Goal: Task Accomplishment & Management: Complete application form

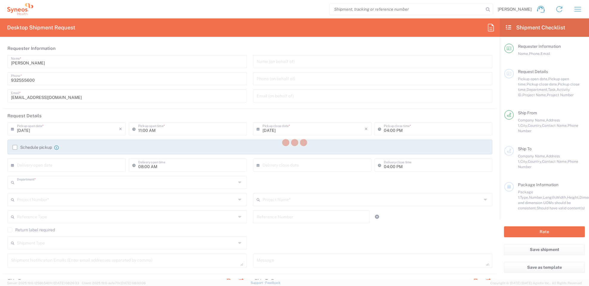
type input "8350"
type input "Catalunya"
type input "[GEOGRAPHIC_DATA]"
type input "Syneos Health Clinical [GEOGRAPHIC_DATA]"
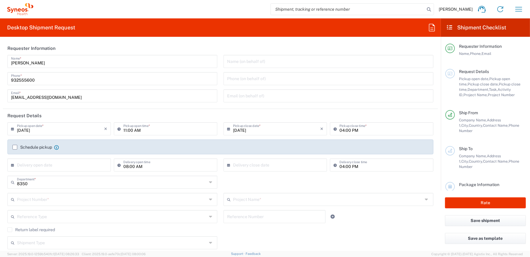
click at [14, 147] on label "Schedule pickup" at bounding box center [32, 147] width 40 height 5
click at [15, 147] on input "Schedule pickup" at bounding box center [15, 147] width 0 height 0
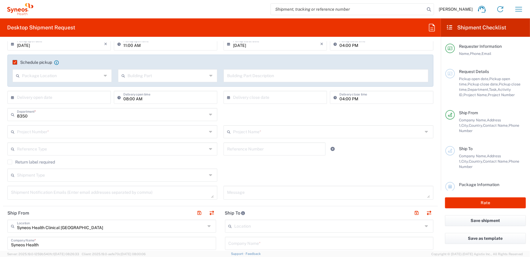
scroll to position [89, 0]
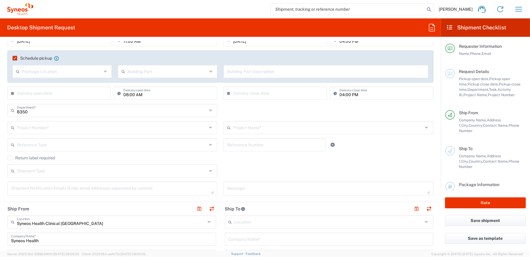
click at [40, 147] on input "text" at bounding box center [112, 144] width 190 height 10
type input "8"
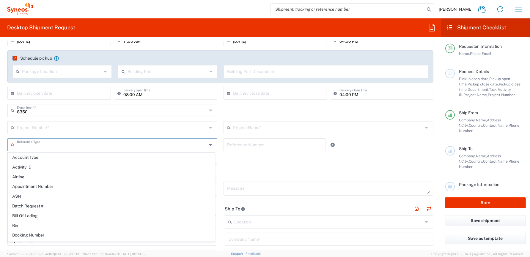
click at [44, 130] on input "text" at bounding box center [112, 127] width 190 height 10
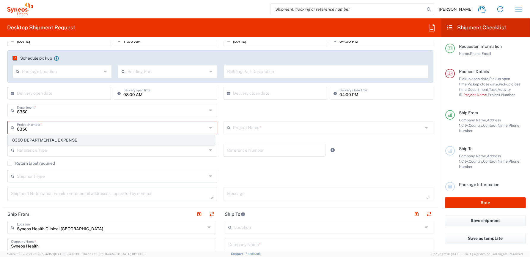
click at [70, 139] on span "8350 DEPARTMENTAL EXPENSE" at bounding box center [111, 140] width 206 height 9
type input "8350 DEPARTMENTAL EXPENSE"
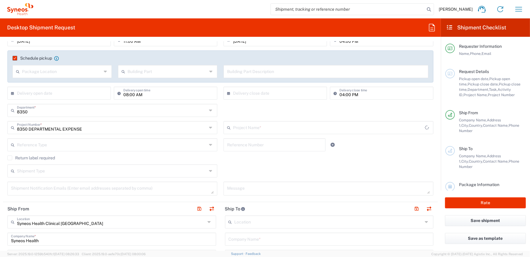
type input "8350 DEPARTMENTAL EXPENSE"
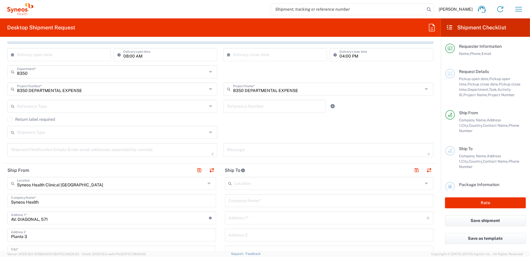
scroll to position [178, 0]
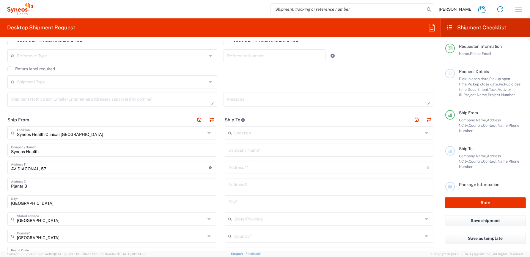
click at [266, 148] on input "text" at bounding box center [328, 150] width 201 height 10
type input "[PERSON_NAME] ZUNZARREN"
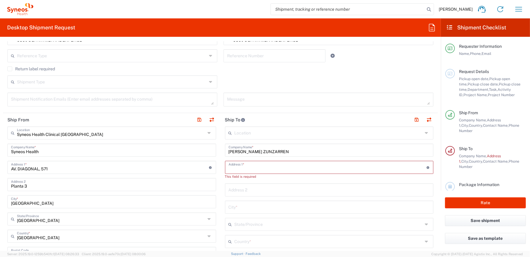
paste input "Calle Saguesgaña, nº 2, 1ºB, 31180- Zizur Mayor"
click at [228, 167] on input "Calle Saguesgaña, nº 2, 1ºB, 31180- Zizur Mayor" at bounding box center [327, 167] width 198 height 10
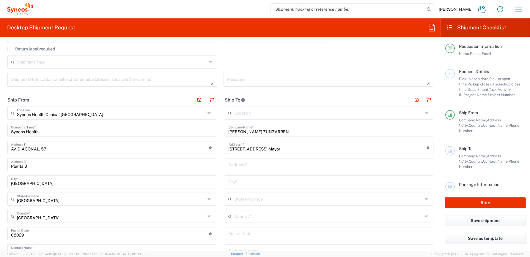
scroll to position [208, 0]
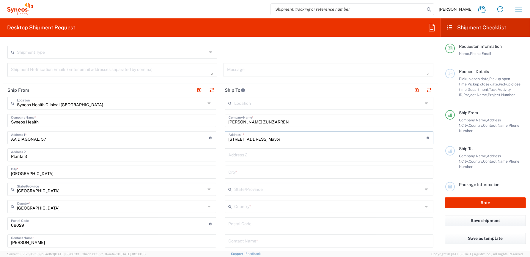
click at [274, 139] on input "C/ Saguesgaña, nº 2, 1ºB, 31180- Zizur Mayor" at bounding box center [327, 137] width 198 height 10
click at [277, 140] on input "C/ Saguesgaña, nº 2, 1ºB, 31180- Zizur Mayor" at bounding box center [327, 137] width 198 height 10
click at [286, 140] on input "C/ Saguesgaña, nº 2, 1ºB, 31180- Zizur Mayor" at bounding box center [327, 137] width 198 height 10
click at [330, 141] on input "C/ Saguesgaña, nº 2, 1ºB, 31180- Zizur Mayor" at bounding box center [327, 137] width 198 height 10
click at [279, 139] on input "C/ Saguesgaña, nº 2, 1ºB, 31180- Zizur Mayor" at bounding box center [327, 137] width 198 height 10
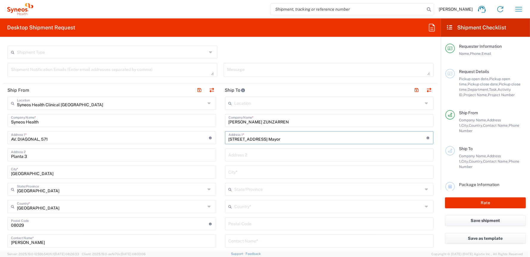
click at [273, 138] on input "C/ Saguesgaña, nº 2, 1ºB, 31180- Zizur Mayor" at bounding box center [327, 137] width 198 height 10
click at [269, 139] on input "C/ Saguesgaña, nº 2, 1ºB, 31180- Zizur Mayor" at bounding box center [327, 137] width 198 height 10
click at [267, 139] on input "C/ Saguesgaña, nº 2, 1ºB, 31180- Zizur Mayor" at bounding box center [327, 137] width 198 height 10
click at [261, 140] on input "C/ Saguesgaña, nº 2, 1ºB, 31180- Zizur Mayor" at bounding box center [327, 137] width 198 height 10
click at [265, 139] on input "C/ Saguesgaña, nº 2, 1ºB, 31180- Zizur Mayor" at bounding box center [327, 137] width 198 height 10
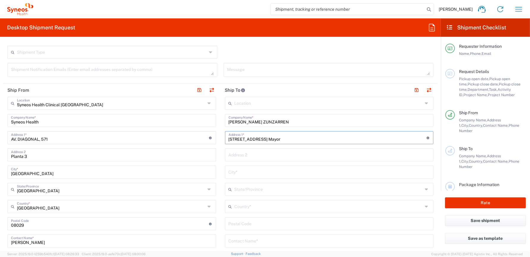
click at [274, 140] on input "C/ Saguesgaña, nº 2, 1ºB, 31180- Zizur Mayor" at bounding box center [327, 137] width 198 height 10
type input "C/ Saguesgaña, nº 2, 1ºB, 31180- Zizur Mayor"
click at [37, 157] on input "Planta 3" at bounding box center [111, 154] width 201 height 10
type input "Planta 3 (SIN PUERTA)"
click at [435, 151] on form "Requester Information Bianca Suriol Galimany Name * 932555600 Phone * bianca.su…" at bounding box center [220, 146] width 441 height 209
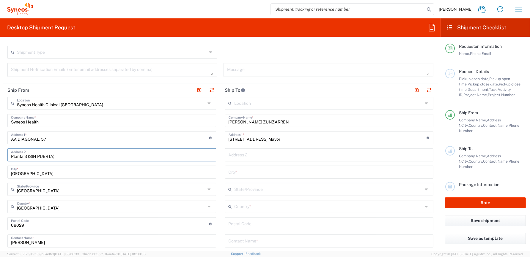
click at [62, 155] on input "Planta 3 (SIN PUERTA)" at bounding box center [111, 154] width 201 height 10
click at [64, 163] on div "Syneos Health Clinical Spain Location Syneos Health Clinical Spain Addison Whit…" at bounding box center [111, 239] width 209 height 284
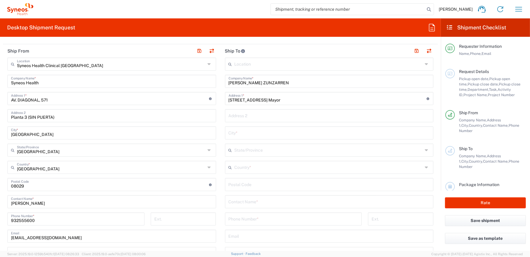
scroll to position [238, 0]
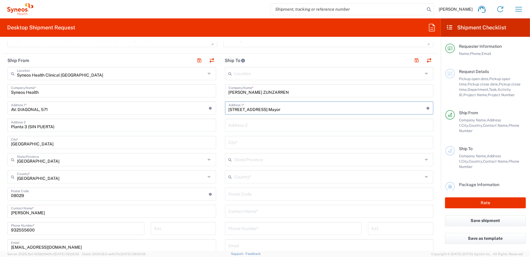
click at [314, 111] on input "C/ Saguesgaña, nº 2, 1ºB, 31180- Zizur Mayor" at bounding box center [327, 107] width 198 height 10
drag, startPoint x: 314, startPoint y: 109, endPoint x: 275, endPoint y: 109, distance: 38.9
click at [275, 109] on input "C/ Saguesgaña, nº 2, 1ºB, 31180- Zizur Mayor" at bounding box center [327, 107] width 198 height 10
type input "C/ Saguesgaña, nº 2, 1ºB,"
click at [248, 127] on input "text" at bounding box center [328, 125] width 201 height 10
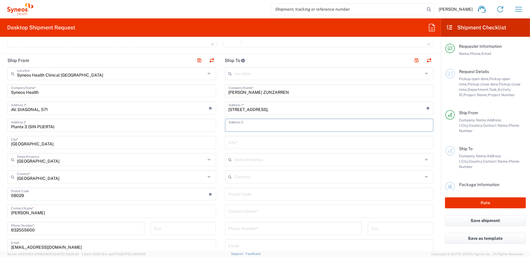
paste input "31180- Zizur Mayor"
type input "31180- Zizur Mayor"
click at [249, 143] on input "text" at bounding box center [328, 142] width 201 height 10
type input "Zizur Mayor"
type input "n"
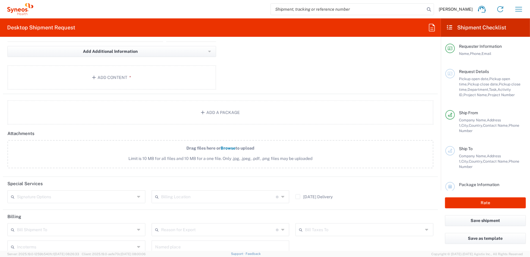
scroll to position [704, 0]
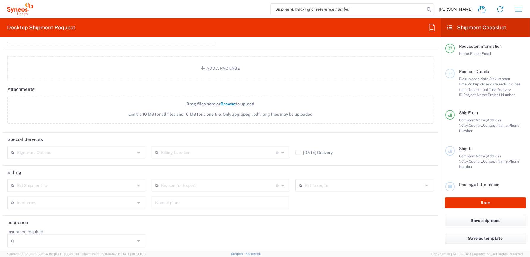
click at [137, 238] on icon at bounding box center [139, 241] width 5 height 10
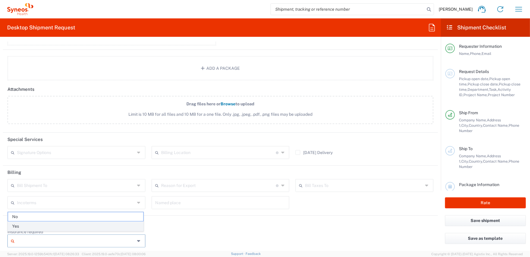
click at [48, 227] on span "Yes" at bounding box center [75, 226] width 135 height 9
type input "Yes"
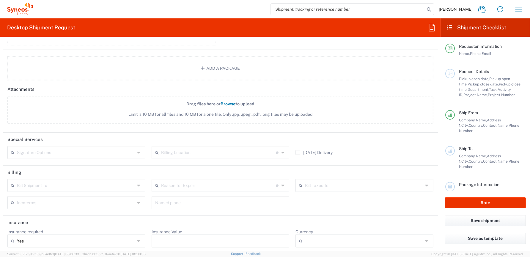
click at [240, 239] on input "Insurance Value" at bounding box center [220, 241] width 131 height 10
type input "1000"
click at [307, 225] on span "EUR" at bounding box center [360, 226] width 135 height 9
type input "EUR"
click at [78, 238] on input "Yes" at bounding box center [76, 241] width 118 height 10
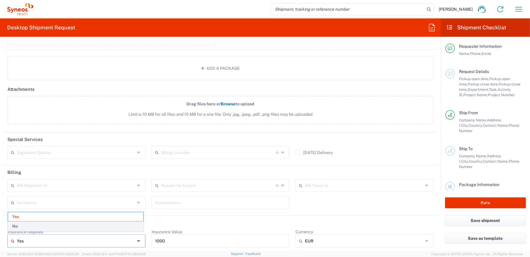
click at [36, 225] on span "No" at bounding box center [75, 226] width 135 height 9
type input "No"
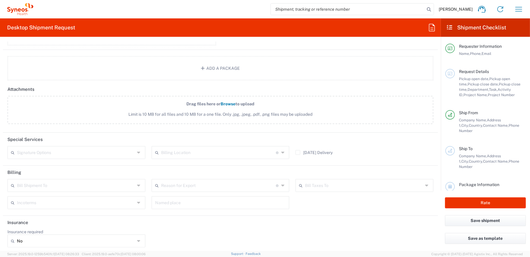
click at [199, 229] on div "Insurance required No Yes No" at bounding box center [220, 240] width 432 height 23
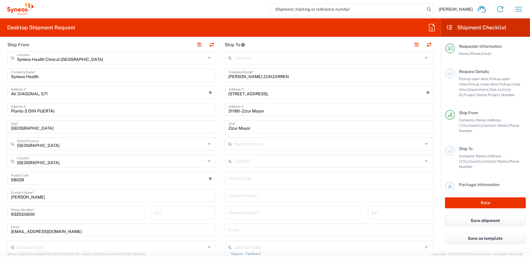
scroll to position [267, 0]
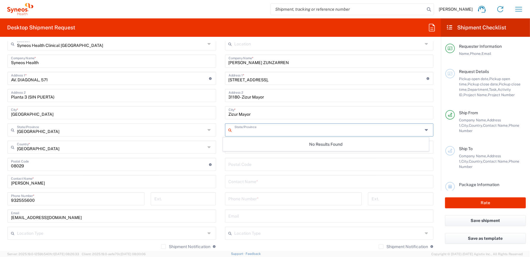
click at [258, 129] on input "text" at bounding box center [328, 129] width 188 height 10
type input "N"
click at [264, 129] on input "Comu" at bounding box center [328, 129] width 188 height 10
click at [265, 131] on input "Comu" at bounding box center [328, 129] width 188 height 10
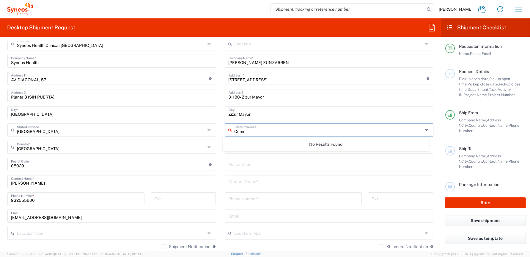
click at [265, 131] on input "Comu" at bounding box center [328, 129] width 188 height 10
click at [287, 130] on input "Comu" at bounding box center [328, 129] width 188 height 10
type input "[GEOGRAPHIC_DATA]"
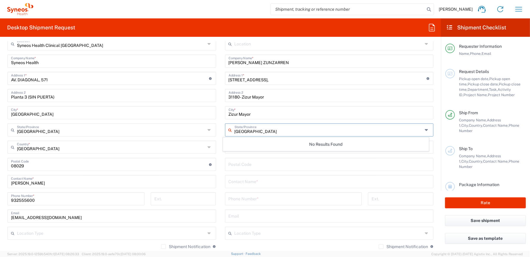
type input "28020"
type input "eugenio.sanchez@syneoshealth.com"
click at [0, 0] on span "[PERSON_NAME] Communications LLC-[US_STATE] [GEOGRAPHIC_DATA]" at bounding box center [0, 0] width 0 height 0
type input "[PERSON_NAME] Communications LLC-[US_STATE] [GEOGRAPHIC_DATA]"
type input "Chamberlain Communications Group LLC"
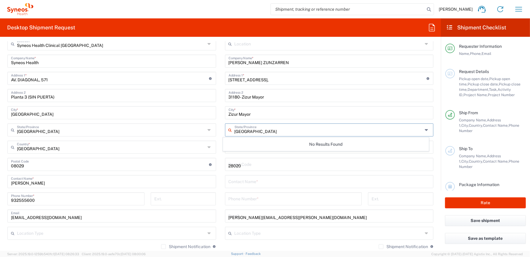
type input "200 Vesey Street"
type input "40th Floor"
type input "[US_STATE]"
type input "[GEOGRAPHIC_DATA]"
type input "10281"
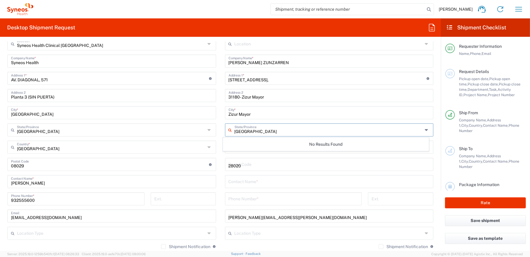
type input "Sender/Shipper"
type input "Delivery Duty Paid"
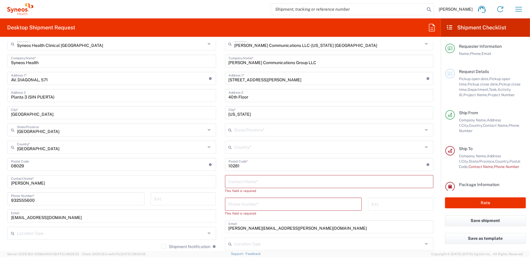
type input "[GEOGRAPHIC_DATA]"
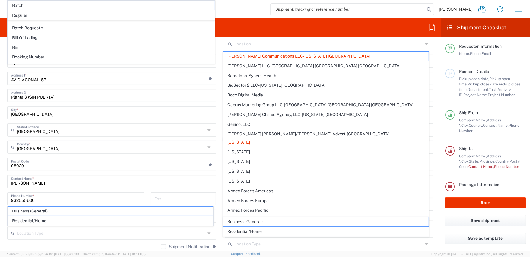
click at [435, 61] on form "Requester Information Bianca Suriol Galimany Name * 932555600 Phone * bianca.su…" at bounding box center [220, 146] width 441 height 209
type input "[PERSON_NAME] Communications LLC-[US_STATE] [GEOGRAPHIC_DATA]"
type input "[US_STATE]"
type input "Sender/Shipper"
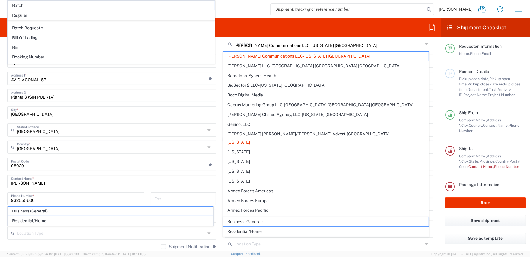
type input "Delivery Duty Paid"
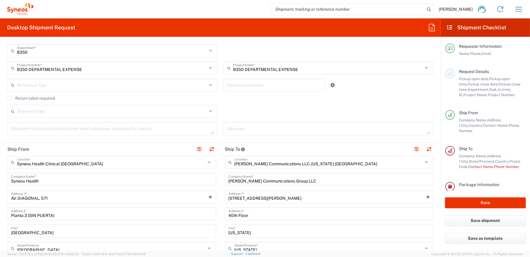
scroll to position [208, 0]
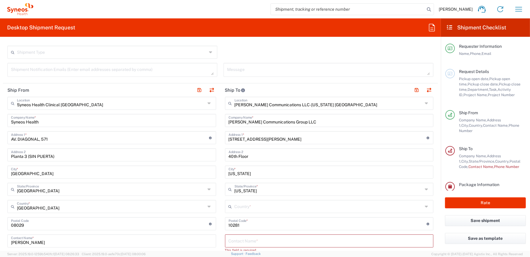
click at [425, 102] on icon at bounding box center [427, 104] width 5 height 10
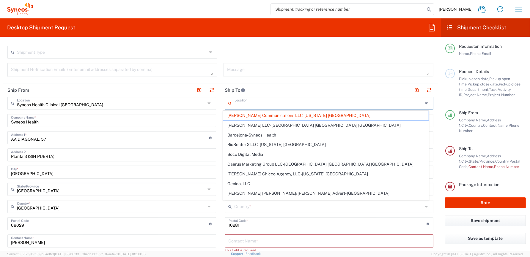
click at [287, 106] on input "text" at bounding box center [328, 103] width 188 height 10
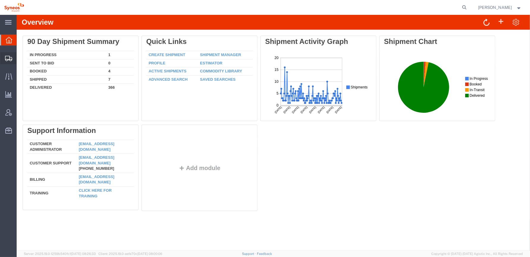
click at [8, 59] on icon at bounding box center [8, 58] width 7 height 5
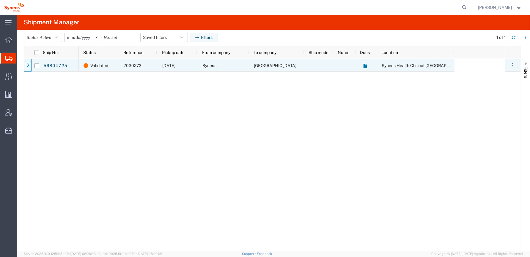
click at [27, 65] on icon at bounding box center [28, 66] width 2 height 4
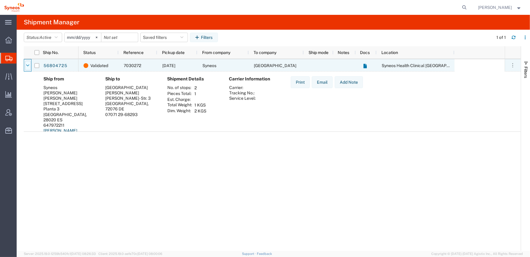
click at [29, 66] on icon at bounding box center [27, 66] width 3 height 4
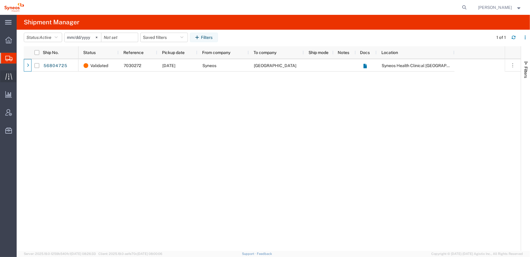
click at [10, 76] on icon at bounding box center [8, 76] width 7 height 7
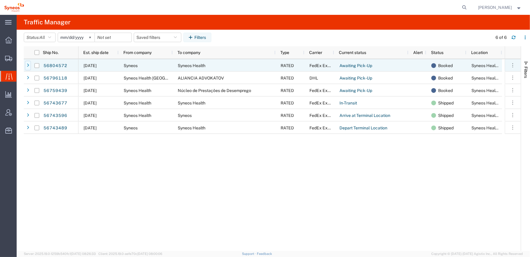
click at [26, 66] on div at bounding box center [28, 66] width 6 height 10
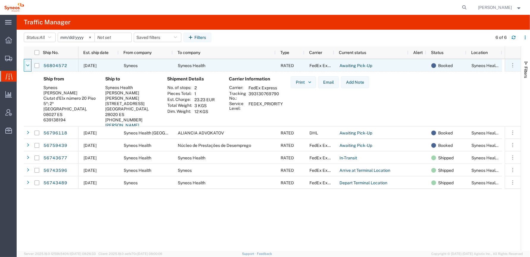
click at [27, 66] on icon at bounding box center [27, 66] width 3 height 4
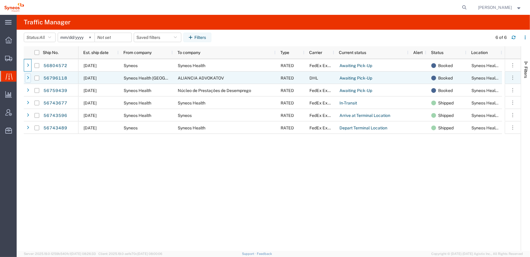
click at [26, 78] on div at bounding box center [28, 78] width 6 height 10
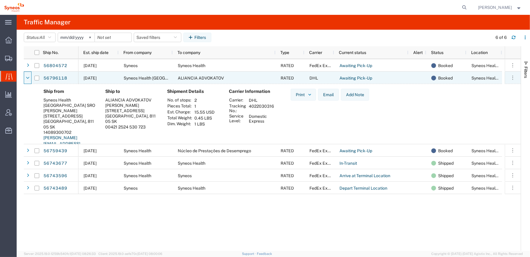
click at [26, 78] on icon at bounding box center [27, 78] width 3 height 4
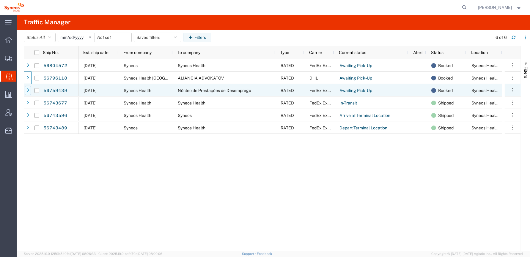
click at [28, 89] on icon at bounding box center [28, 91] width 2 height 4
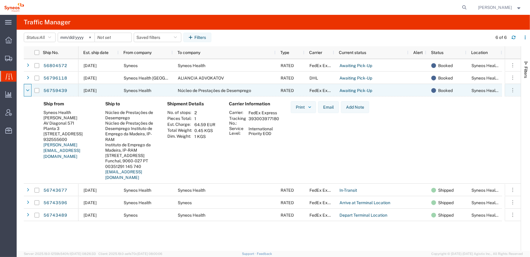
click at [28, 89] on icon at bounding box center [27, 91] width 3 height 4
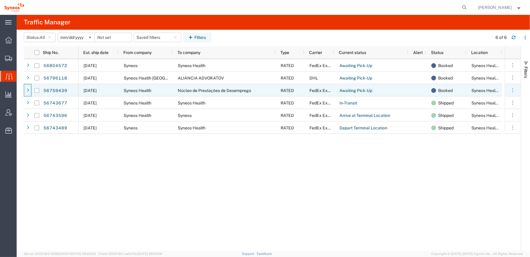
click at [26, 91] on div at bounding box center [28, 91] width 6 height 10
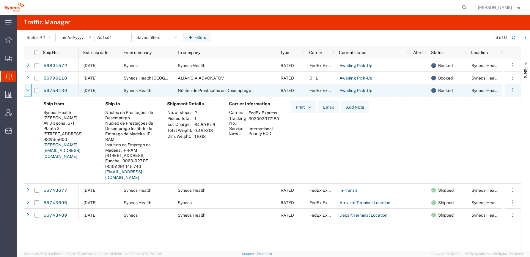
click at [27, 91] on icon at bounding box center [27, 91] width 3 height 4
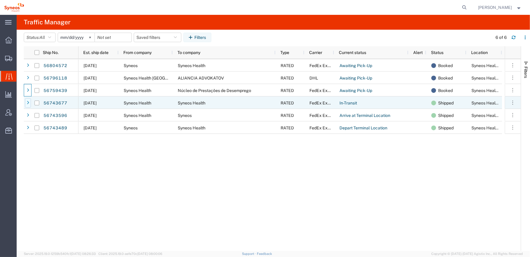
click at [28, 104] on icon at bounding box center [28, 103] width 2 height 4
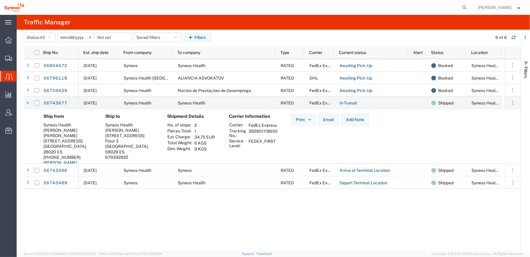
click at [263, 135] on td "392951118650" at bounding box center [262, 133] width 33 height 10
drag, startPoint x: 263, startPoint y: 135, endPoint x: 288, endPoint y: 135, distance: 25.0
click at [288, 135] on div "Print Email Add Note" at bounding box center [330, 151] width 88 height 74
click at [267, 135] on td "392951118650" at bounding box center [262, 133] width 33 height 10
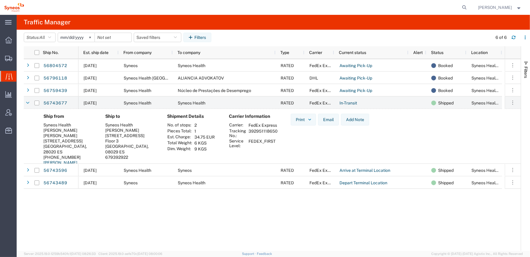
click at [283, 137] on div "Carrier Information Carrier: FedEx Express Tracking No.: 392951118650 Service L…" at bounding box center [255, 151] width 62 height 74
click at [265, 136] on td "392951118650" at bounding box center [262, 133] width 33 height 10
drag, startPoint x: 265, startPoint y: 136, endPoint x: 288, endPoint y: 137, distance: 22.6
click at [288, 137] on div "Print Email Add Note" at bounding box center [330, 151] width 88 height 74
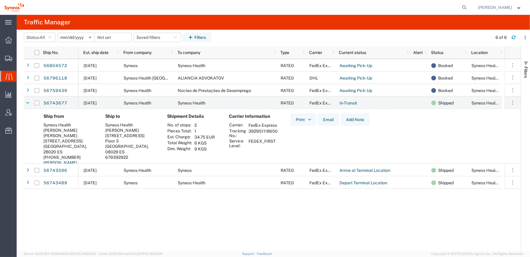
click at [254, 134] on td "392951118650" at bounding box center [262, 133] width 33 height 10
click at [255, 135] on td "392951118650" at bounding box center [262, 133] width 33 height 10
drag, startPoint x: 255, startPoint y: 135, endPoint x: 285, endPoint y: 138, distance: 30.1
click at [285, 138] on div "Carrier Information Carrier: FedEx Express Tracking No.: 392951118650 Service L…" at bounding box center [255, 151] width 62 height 74
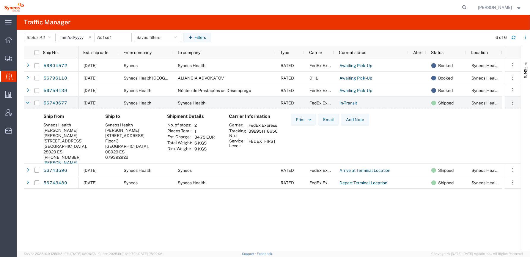
click at [267, 136] on td "392951118650" at bounding box center [262, 133] width 33 height 10
drag, startPoint x: 267, startPoint y: 136, endPoint x: 290, endPoint y: 138, distance: 23.3
click at [290, 138] on div "Print Email Add Note" at bounding box center [330, 151] width 88 height 74
click at [272, 137] on td "392951118650" at bounding box center [262, 133] width 33 height 10
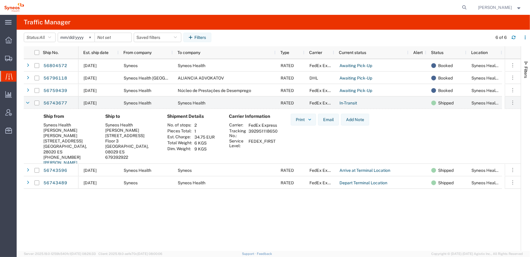
click at [272, 137] on td "392951118650" at bounding box center [262, 133] width 33 height 10
drag, startPoint x: 272, startPoint y: 137, endPoint x: 285, endPoint y: 138, distance: 12.5
click at [285, 138] on div "Carrier Information Carrier: FedEx Express Tracking No.: 392951118650 Service L…" at bounding box center [255, 151] width 62 height 74
click at [270, 137] on td "392951118650" at bounding box center [262, 133] width 33 height 10
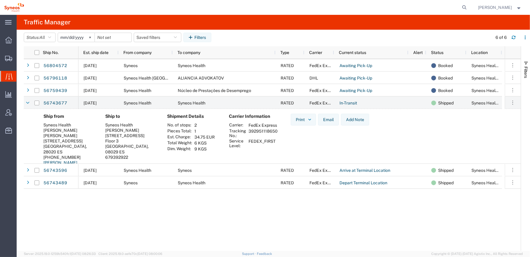
drag, startPoint x: 270, startPoint y: 137, endPoint x: 287, endPoint y: 139, distance: 16.8
click at [287, 139] on div "Print Email Add Note" at bounding box center [330, 151] width 88 height 74
click at [197, 158] on div "Shipment Details No. of stops: 2 Pieces Total: 1 Est. Charge: 34.75 EUR Total W…" at bounding box center [193, 151] width 62 height 74
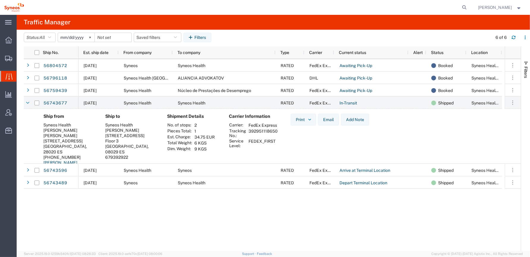
click at [197, 158] on div "Shipment Details No. of stops: 2 Pieces Total: 1 Est. Charge: 34.75 EUR Total W…" at bounding box center [193, 151] width 62 height 74
click at [250, 159] on div "Carrier Information Carrier: FedEx Express Tracking No.: 392951118650 Service L…" at bounding box center [255, 151] width 62 height 74
click at [27, 102] on icon at bounding box center [27, 103] width 3 height 4
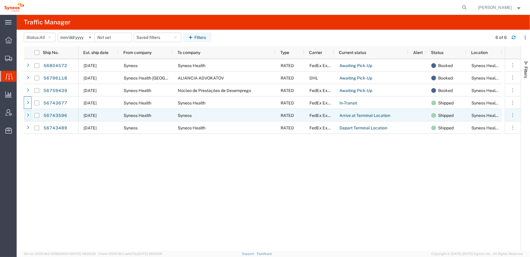
click at [28, 116] on icon at bounding box center [28, 115] width 2 height 4
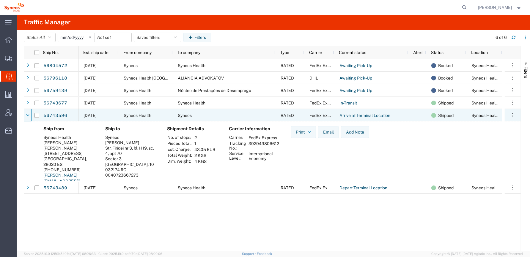
click at [28, 116] on icon at bounding box center [27, 115] width 3 height 4
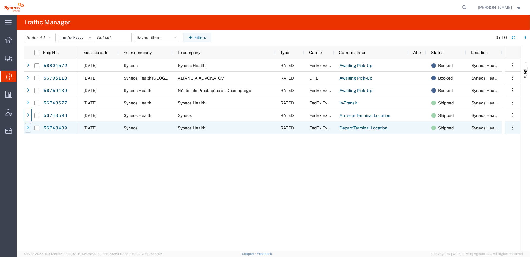
click at [27, 128] on icon at bounding box center [28, 128] width 2 height 4
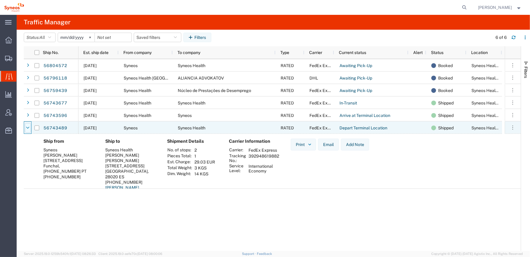
click at [29, 129] on icon at bounding box center [27, 128] width 3 height 4
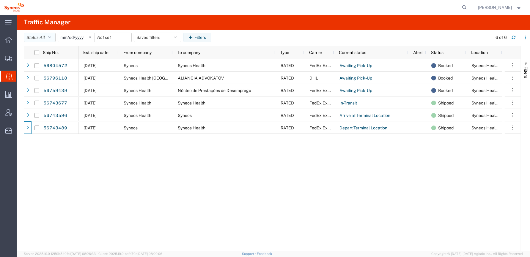
click at [52, 40] on button "Status: All" at bounding box center [40, 38] width 32 height 10
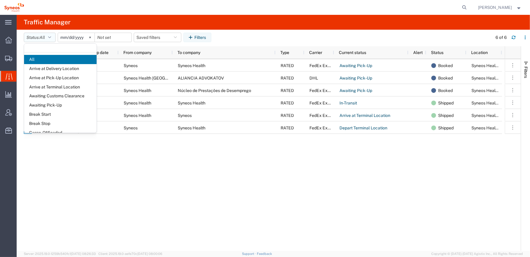
click at [52, 40] on button "Status: All" at bounding box center [40, 38] width 32 height 10
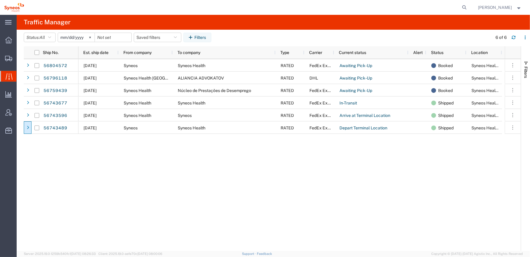
click at [63, 147] on div "56804572 56796118 56759439 56743677 56743596 56743489 09/15/2025 Syneos Syneos …" at bounding box center [272, 155] width 497 height 192
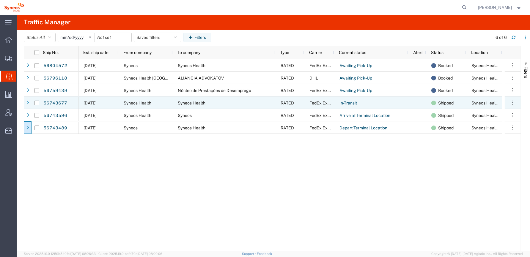
click at [27, 102] on icon at bounding box center [28, 103] width 2 height 4
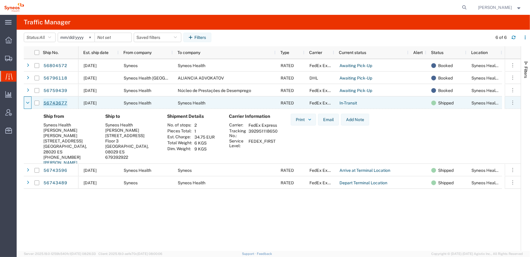
click at [61, 104] on link "56743677" at bounding box center [55, 104] width 24 height 10
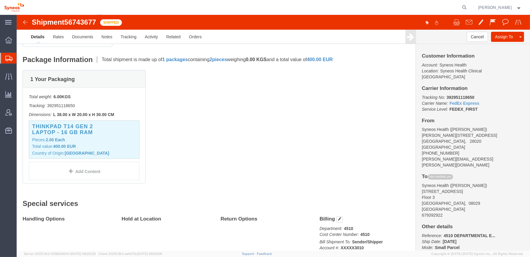
scroll to position [183, 0]
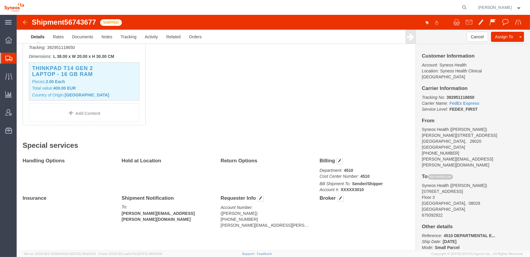
click div "Handling Options Hold at Location Return Options Billing Department: 4510 Cost …"
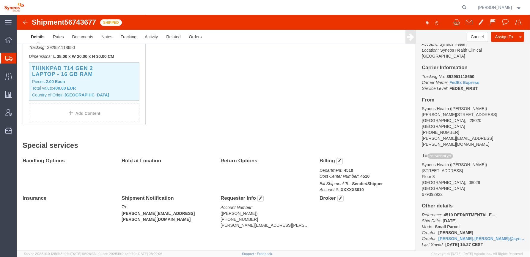
click div "Handling Options Hold at Location Return Options Billing Department: 4510 Cost …"
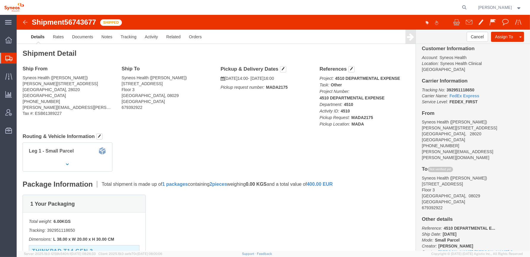
scroll to position [0, 0]
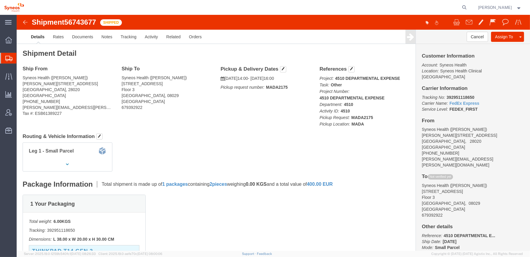
click b "392951118650"
click h4 "Routing & Vehicle Information"
click b "392951118650"
copy b "392951118650"
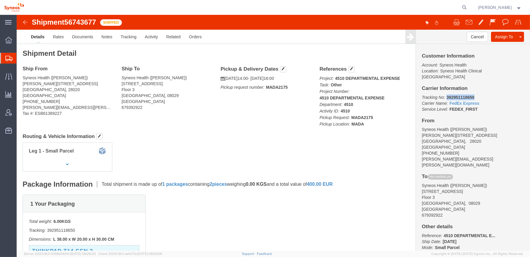
click img
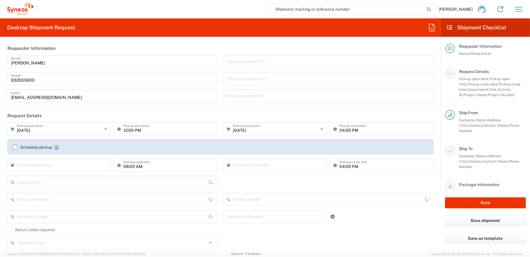
type input "[GEOGRAPHIC_DATA]"
type input "8350"
type input "[GEOGRAPHIC_DATA]"
type input "Syneos Health Clinical [GEOGRAPHIC_DATA]"
click at [14, 147] on label "Schedule pickup" at bounding box center [32, 147] width 40 height 5
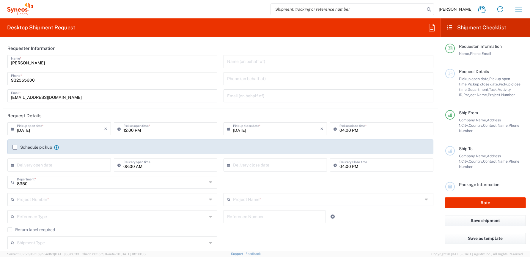
click at [15, 147] on input "Schedule pickup" at bounding box center [15, 147] width 0 height 0
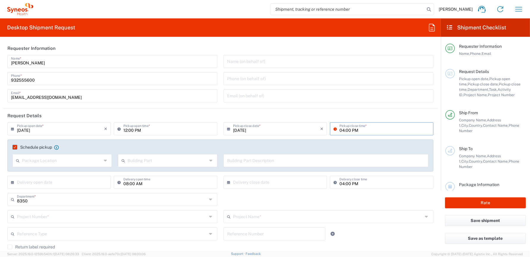
click at [341, 129] on input "04:00 PM" at bounding box center [384, 128] width 90 height 10
type input "05:00 PM"
click at [45, 218] on input "text" at bounding box center [112, 216] width 190 height 10
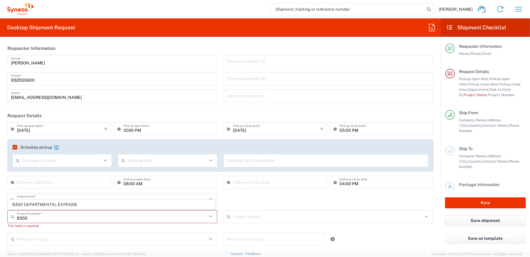
click at [57, 206] on span "8350 DEPARTMENTAL EXPENSE" at bounding box center [111, 204] width 206 height 9
type input "8350 DEPARTMENTAL EXPENSE"
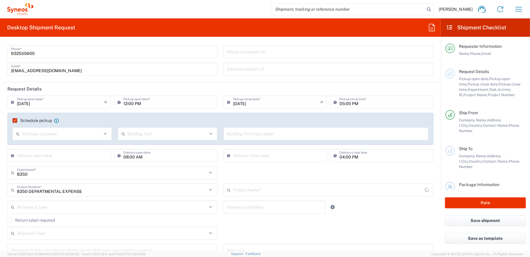
scroll to position [89, 0]
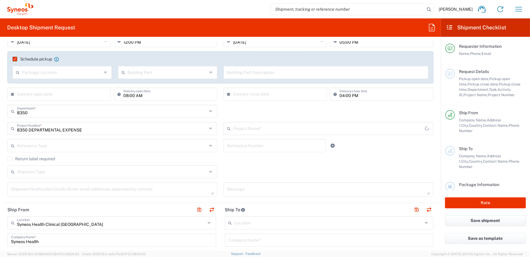
type input "8350 DEPARTMENTAL EXPENSE"
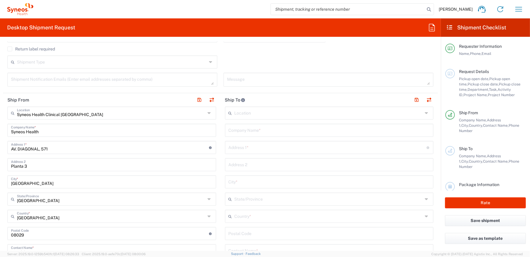
scroll to position [208, 0]
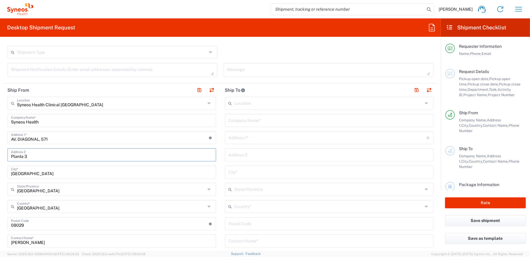
click at [63, 154] on input "Planta 3" at bounding box center [111, 154] width 201 height 10
type input "Planta 3 (SIN PUERTA)"
type input "Chamberlain Communications Group LLC"
type input "200 Vesey Street"
type input "40th Floor"
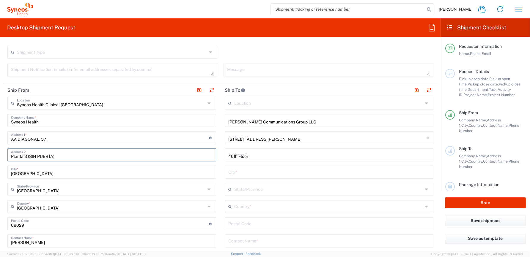
type input "[US_STATE]"
type input "10281"
type input "[PERSON_NAME][EMAIL_ADDRESS][PERSON_NAME][DOMAIN_NAME]"
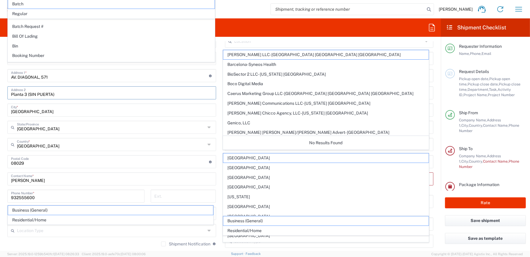
scroll to position [268, 0]
click at [2, 116] on form "Requester Information Bianca Suriol Galimany Name * 932555600 Phone * bianca.su…" at bounding box center [220, 146] width 441 height 209
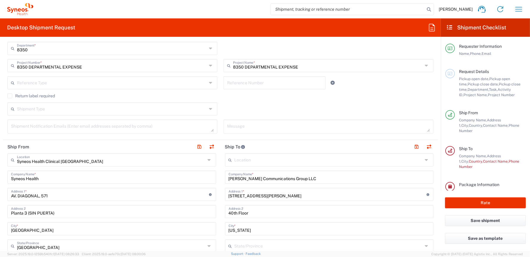
scroll to position [179, 0]
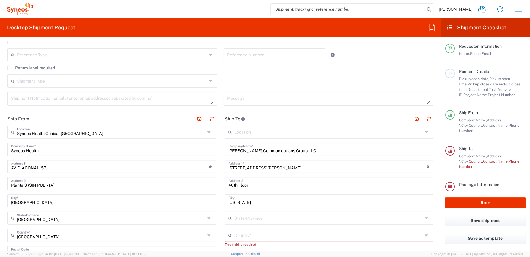
click at [271, 149] on input "Chamberlain Communications Group LLC" at bounding box center [328, 149] width 201 height 10
click at [335, 150] on input "Chamberlain Communications Group LLC" at bounding box center [328, 149] width 201 height 10
drag, startPoint x: 318, startPoint y: 150, endPoint x: 204, endPoint y: 150, distance: 114.4
click at [203, 151] on div "Ship From Syneos Health Clinical Spain Location Syneos Health Clinical Spain Ad…" at bounding box center [220, 262] width 435 height 300
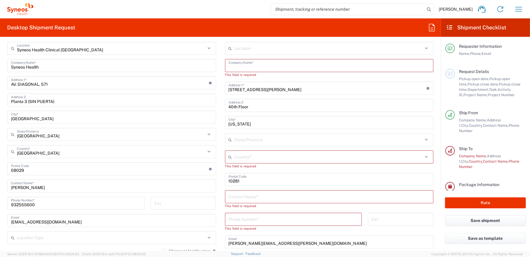
scroll to position [209, 0]
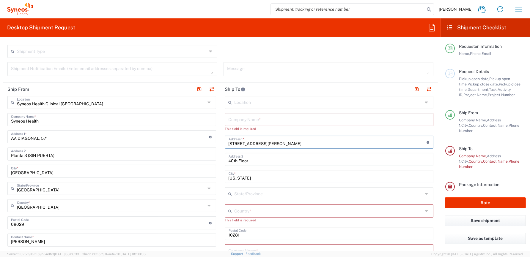
drag, startPoint x: 265, startPoint y: 143, endPoint x: 186, endPoint y: 143, distance: 78.7
click at [186, 143] on div "Ship From Syneos Health Clinical Spain Location Syneos Health Clinical Spain Ad…" at bounding box center [220, 233] width 435 height 300
type input "c"
type input "[PERSON_NAME] ZUNZARREN"
paste input "Calle Saguesgaña, nº 2, 1ºB, 31180- Zizur Mayor"
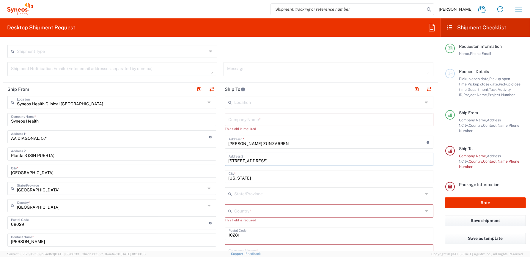
type input "Calle Saguesgaña, nº 2, 1ºB, 31180- Zizur Mayor"
click at [435, 128] on form "Requester Information Bianca Suriol Galimany Name * 932555600 Phone * bianca.su…" at bounding box center [220, 146] width 441 height 209
drag, startPoint x: 296, startPoint y: 144, endPoint x: 190, endPoint y: 150, distance: 106.5
click at [164, 147] on div "Ship From Syneos Health Clinical Spain Location Syneos Health Clinical Spain Ad…" at bounding box center [220, 233] width 435 height 300
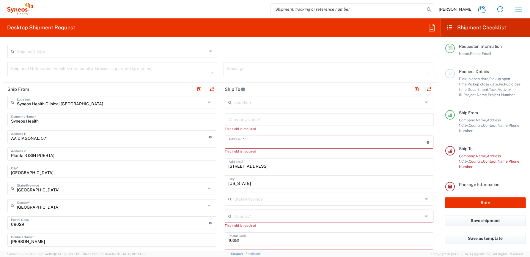
click at [242, 118] on input "text" at bounding box center [328, 119] width 201 height 10
paste input "[PERSON_NAME] ZUNZARREN"
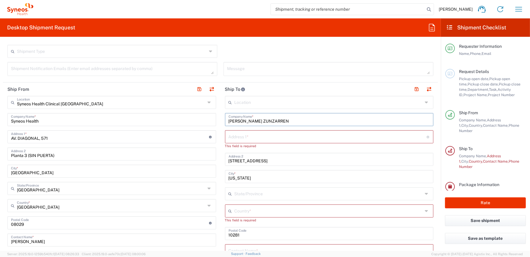
type input "[PERSON_NAME] ZUNZARREN"
drag, startPoint x: 324, startPoint y: 161, endPoint x: 192, endPoint y: 163, distance: 131.3
click at [192, 163] on div "Ship From Syneos Health Clinical Spain Location Syneos Health Clinical Spain Ad…" at bounding box center [220, 233] width 435 height 300
click at [240, 137] on input "text" at bounding box center [327, 136] width 198 height 10
paste input "Calle Saguesgaña, nº 2, 1ºB, 31180- Zizur Mayor"
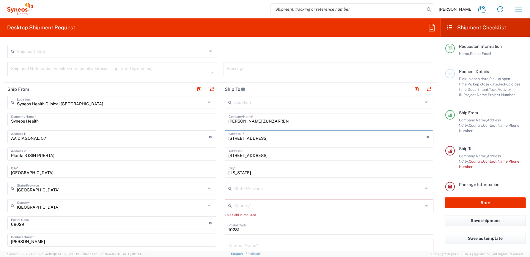
type input "Calle Saguesgaña, nº 2, 1ºB, 31180- Zizur Mayor"
drag, startPoint x: 323, startPoint y: 155, endPoint x: 164, endPoint y: 151, distance: 159.6
click at [164, 151] on div "Ship From Syneos Health Clinical Spain Location Syneos Health Clinical Spain Ad…" at bounding box center [220, 233] width 435 height 300
drag, startPoint x: 248, startPoint y: 171, endPoint x: 147, endPoint y: 168, distance: 101.1
click at [150, 167] on div "Ship From Syneos Health Clinical Spain Location Syneos Health Clinical Spain Ad…" at bounding box center [220, 233] width 435 height 300
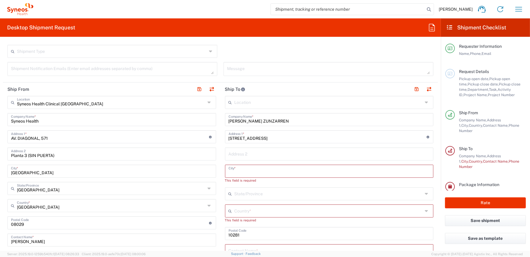
type input "n"
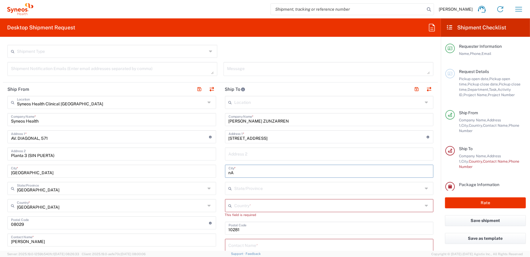
type input "n"
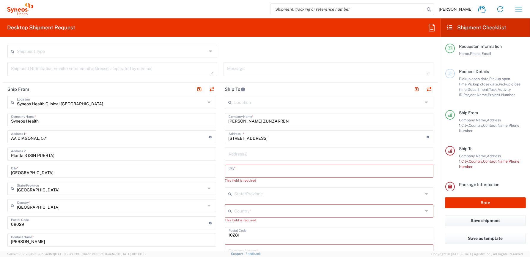
click at [255, 172] on input "text" at bounding box center [328, 171] width 201 height 10
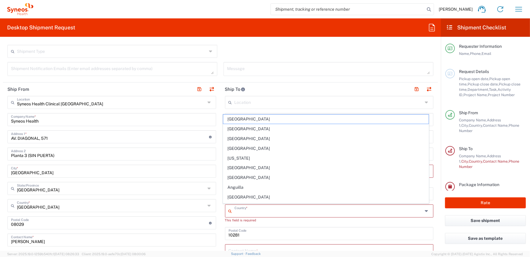
click at [261, 211] on input "text" at bounding box center [328, 211] width 188 height 10
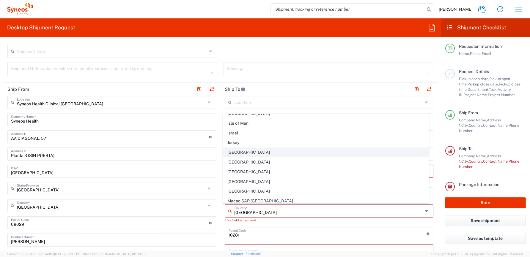
scroll to position [0, 0]
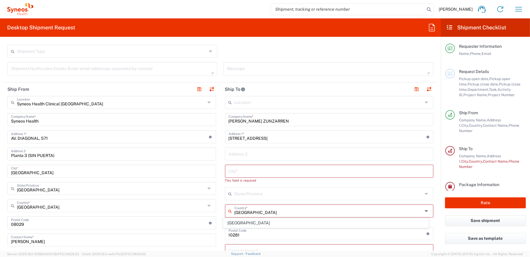
click at [252, 212] on input "SPAIN" at bounding box center [328, 211] width 188 height 10
type input "S"
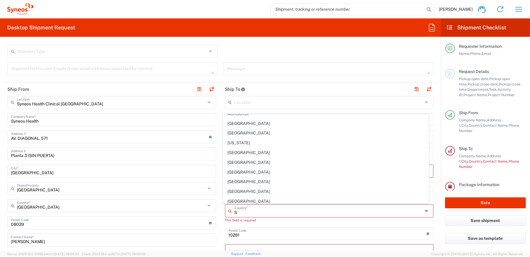
scroll to position [535, 0]
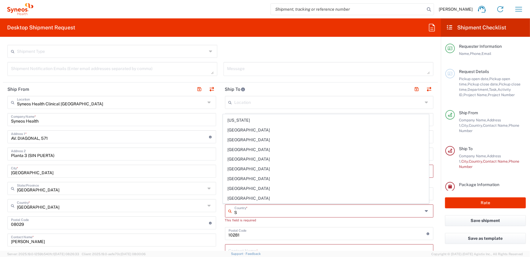
click at [240, 213] on input "S" at bounding box center [328, 211] width 188 height 10
click at [425, 211] on icon at bounding box center [427, 211] width 5 height 10
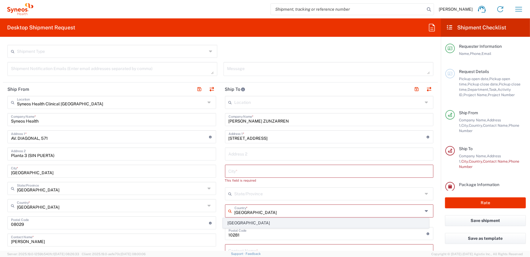
click at [236, 222] on span "[GEOGRAPHIC_DATA]" at bounding box center [325, 223] width 205 height 9
type input "[GEOGRAPHIC_DATA]"
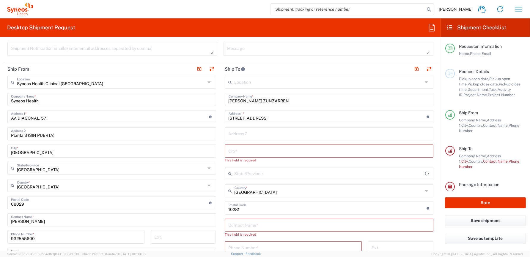
scroll to position [239, 0]
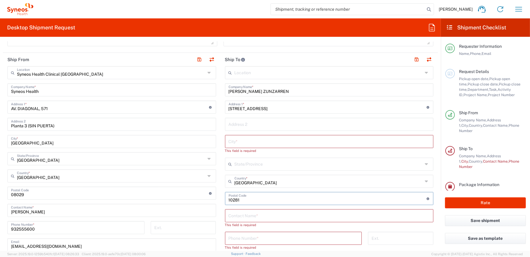
click at [250, 196] on input "undefined" at bounding box center [327, 198] width 198 height 10
type input "1"
type input "31180"
drag, startPoint x: 319, startPoint y: 109, endPoint x: 294, endPoint y: 109, distance: 25.6
click at [294, 109] on input "Calle Saguesgaña, nº 2, 1ºB, 31180- Zizur Mayor" at bounding box center [327, 107] width 198 height 10
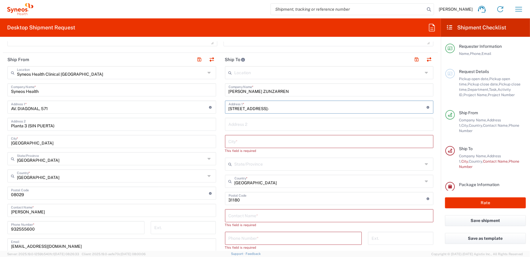
type input "Calle Saguesgaña, nº 2, 1ºB, 31180-"
click at [261, 142] on input "text" at bounding box center [328, 141] width 201 height 10
paste input "Zizur Mayor"
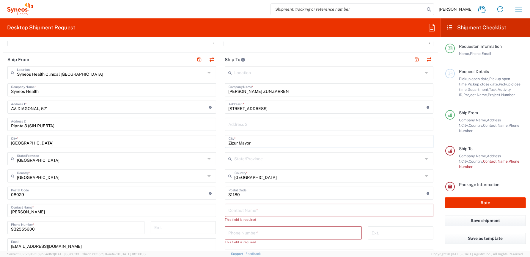
type input "Zizur Mayor"
click at [255, 158] on input "text" at bounding box center [328, 158] width 188 height 10
click at [233, 188] on span "[GEOGRAPHIC_DATA]" at bounding box center [325, 190] width 205 height 9
type input "[GEOGRAPHIC_DATA]"
click at [299, 108] on input "Calle Saguesgaña, nº 2, 1ºB, 31180-" at bounding box center [327, 107] width 198 height 10
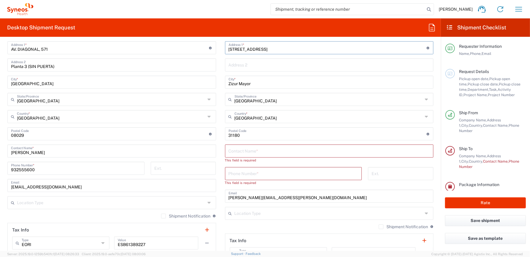
type input "Calle Saguesgaña, nº 2, 1ºB"
click at [276, 151] on input "text" at bounding box center [328, 151] width 201 height 10
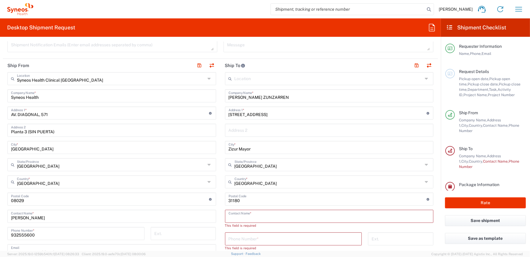
scroll to position [149, 0]
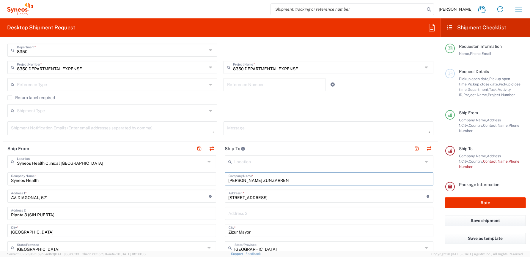
drag, startPoint x: 296, startPoint y: 180, endPoint x: 190, endPoint y: 183, distance: 107.0
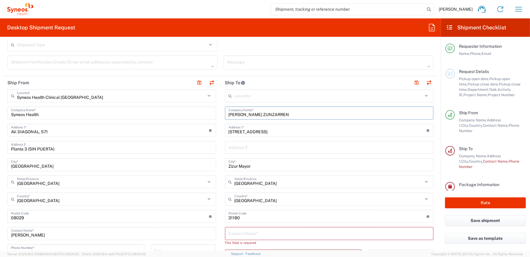
scroll to position [239, 0]
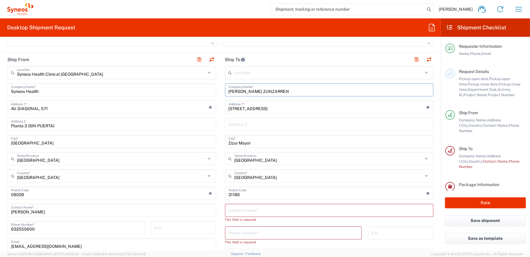
click at [269, 209] on input "text" at bounding box center [328, 210] width 201 height 10
paste input "[PERSON_NAME] ZUNZARREN"
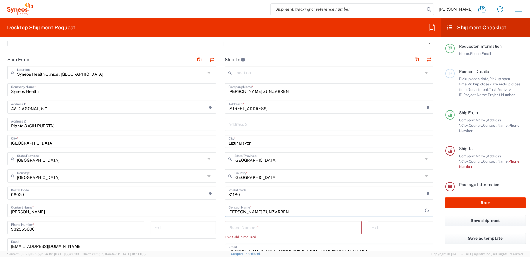
type input "[PERSON_NAME] ZUNZARREN"
click at [254, 228] on input "tel" at bounding box center [293, 227] width 130 height 10
paste input "647847084"
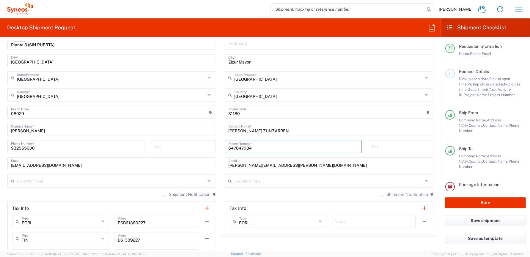
scroll to position [328, 0]
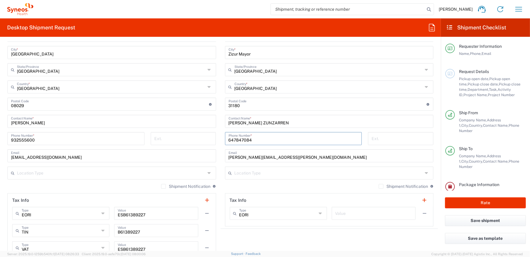
type input "647847084"
drag, startPoint x: 299, startPoint y: 157, endPoint x: 160, endPoint y: 158, distance: 138.7
click at [160, 158] on div "Ship From Syneos Health Clinical Spain Location Syneos Health Clinical Spain Ad…" at bounding box center [220, 114] width 435 height 300
paste input "cristina.maneruzunzarren@syneoshealth.com"
type input "cristina.maneruzunzarren@syneoshealth.com"
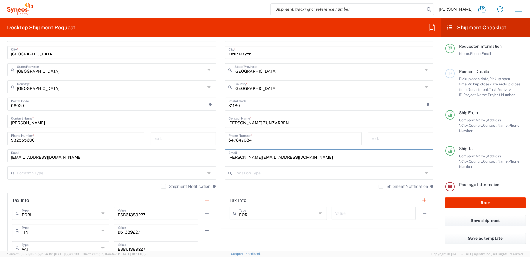
click at [260, 175] on input "text" at bounding box center [328, 173] width 188 height 10
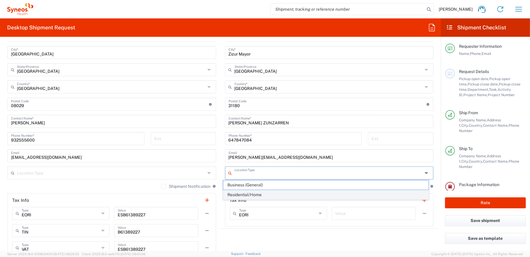
click at [247, 193] on span "Residential/Home" at bounding box center [325, 194] width 205 height 9
type input "Residential/Home"
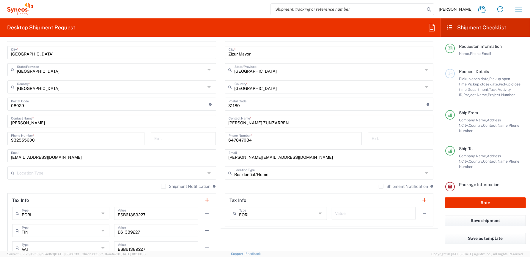
click at [39, 174] on input "text" at bounding box center [111, 173] width 188 height 10
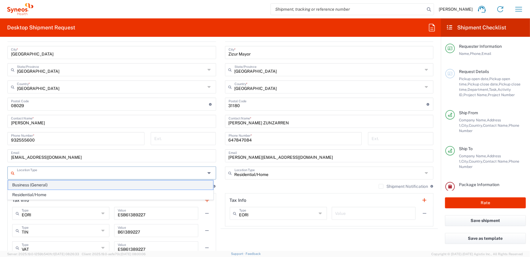
click at [38, 185] on span "Business (General)" at bounding box center [110, 185] width 205 height 9
type input "Business (General)"
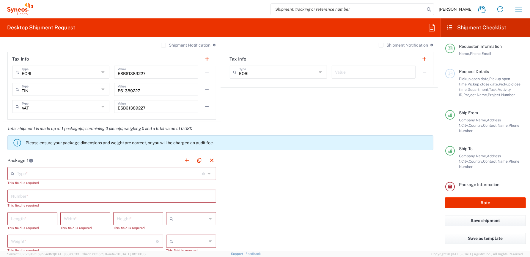
scroll to position [506, 0]
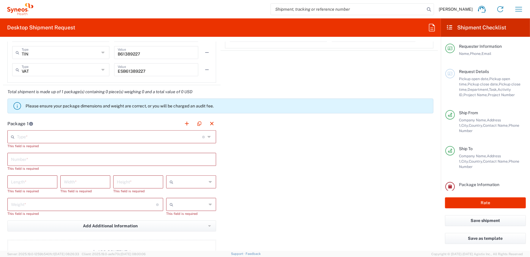
click at [65, 138] on input "text" at bounding box center [109, 136] width 185 height 10
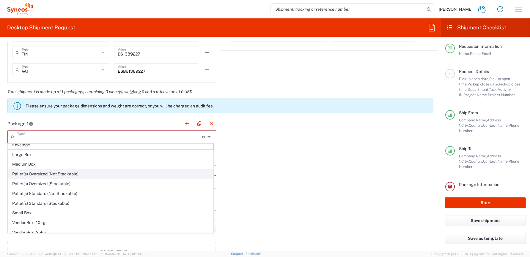
scroll to position [0, 0]
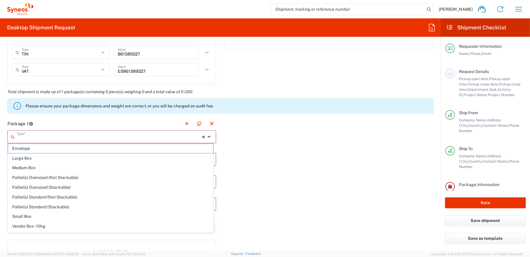
click at [36, 148] on span "Envelope" at bounding box center [110, 148] width 205 height 9
type input "Envelope"
type input "1"
type input "9.5"
type input "12.5"
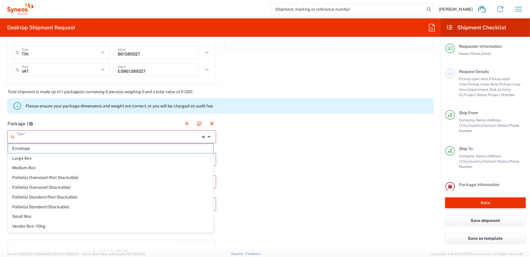
type input "0.25"
type input "in"
type input "0.45"
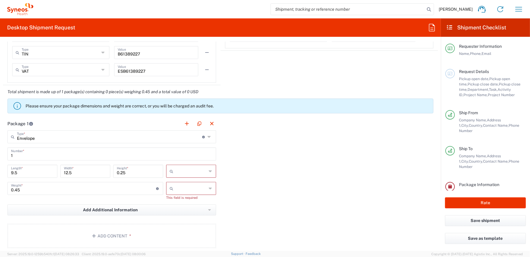
click at [192, 170] on input "text" at bounding box center [191, 172] width 31 height 10
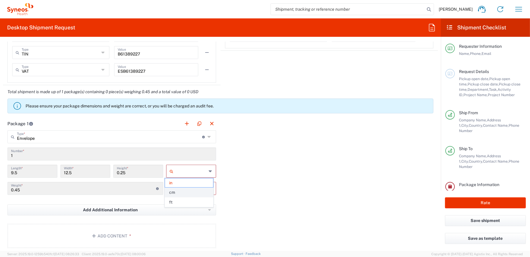
click at [180, 192] on span "cm" at bounding box center [189, 192] width 48 height 9
type input "24.13"
type input "31.75"
type input "0.64"
type input "cm"
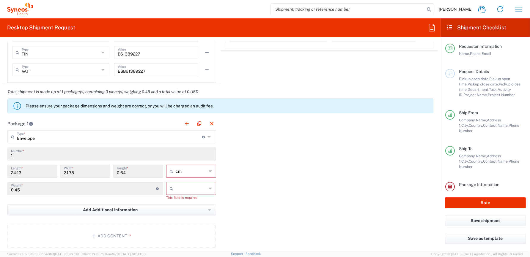
click at [181, 189] on input "text" at bounding box center [191, 189] width 31 height 10
click at [174, 200] on span "kgs" at bounding box center [189, 200] width 48 height 9
type input "kgs"
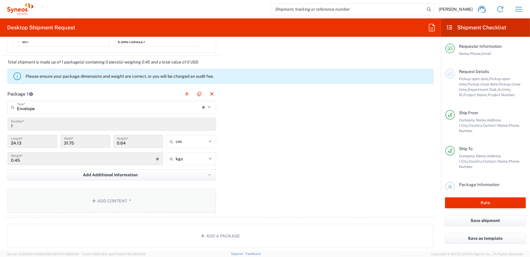
click at [124, 205] on button "Add Content *" at bounding box center [111, 201] width 209 height 24
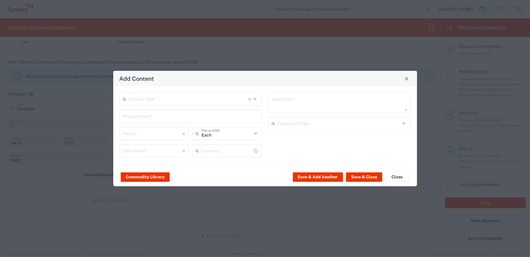
type input "US Dollar"
click at [174, 100] on input "text" at bounding box center [188, 99] width 119 height 10
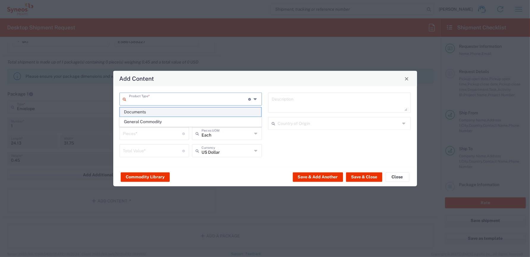
click at [160, 111] on span "Documents" at bounding box center [190, 112] width 141 height 9
type input "Documents"
type input "1"
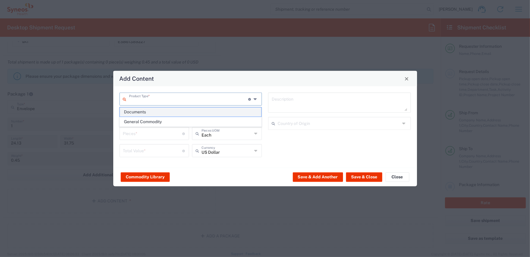
type textarea "Documents"
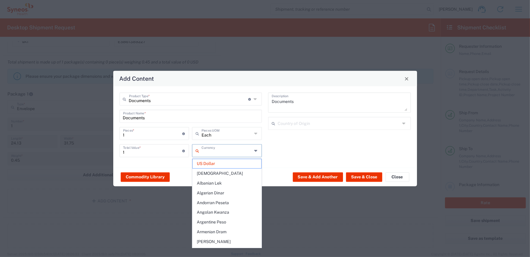
click at [223, 152] on input "text" at bounding box center [226, 150] width 51 height 10
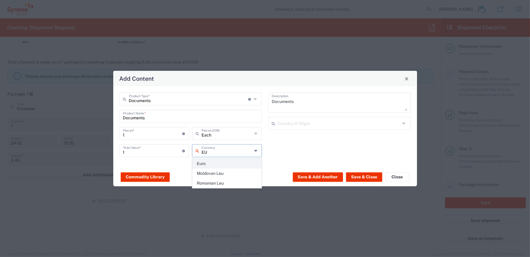
click at [209, 165] on span "Euro" at bounding box center [227, 163] width 69 height 9
type input "Euro"
click at [317, 125] on input "text" at bounding box center [338, 123] width 123 height 10
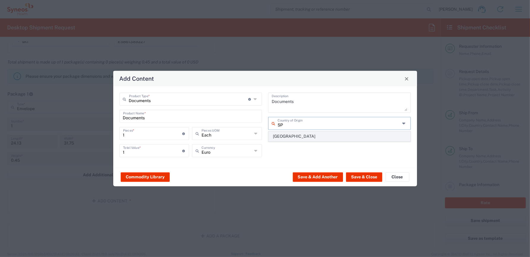
click at [284, 137] on span "[GEOGRAPHIC_DATA]" at bounding box center [339, 136] width 141 height 9
type input "[GEOGRAPHIC_DATA]"
click at [295, 145] on div "Documents Description Spain Country of Origin" at bounding box center [339, 127] width 149 height 69
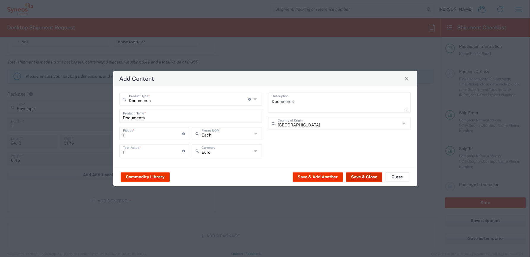
click at [363, 176] on button "Save & Close" at bounding box center [364, 177] width 36 height 10
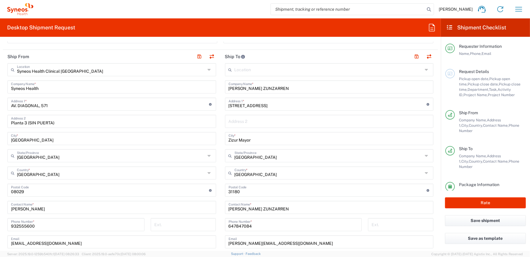
scroll to position [297, 0]
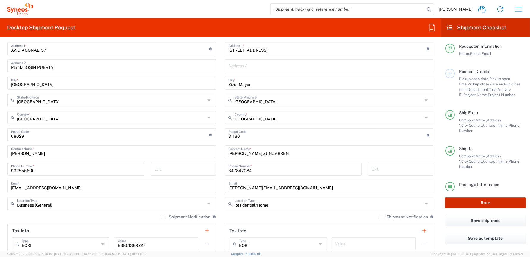
click at [497, 202] on button "Rate" at bounding box center [485, 203] width 81 height 11
type input "8350 DEPARTMENTAL EXPENSE"
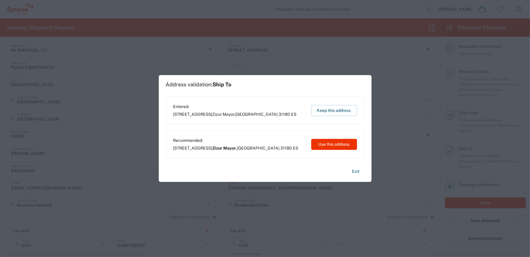
drag, startPoint x: 339, startPoint y: 145, endPoint x: 345, endPoint y: 149, distance: 6.4
click at [339, 145] on button "Use this address" at bounding box center [334, 144] width 46 height 11
type input "Zizur Mayor"
type input "[GEOGRAPHIC_DATA]"
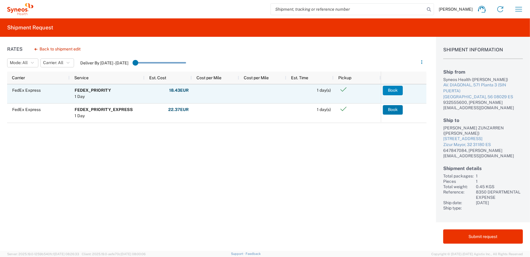
click at [392, 89] on button "Book" at bounding box center [393, 91] width 20 height 10
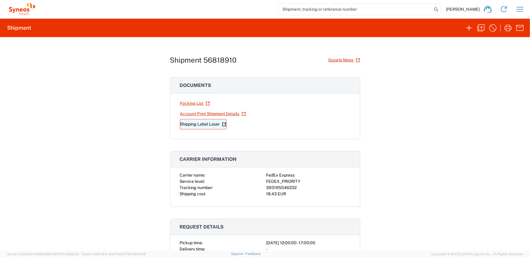
click at [205, 122] on link "Shipping Label Laser" at bounding box center [203, 124] width 47 height 10
click at [450, 128] on div "Shipment 56818910 Google Maps Documents Packing List Account Print Shipment Det…" at bounding box center [265, 144] width 530 height 214
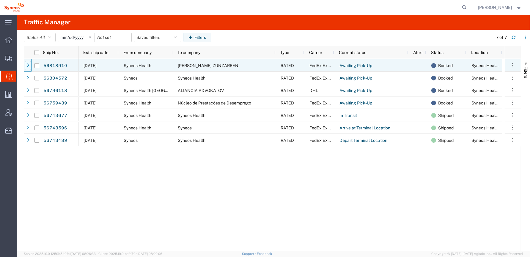
click at [29, 65] on icon at bounding box center [28, 66] width 2 height 4
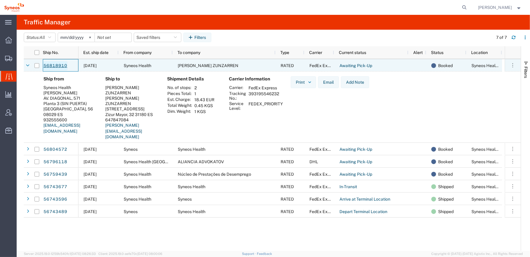
click at [61, 65] on link "56818910" at bounding box center [55, 66] width 24 height 10
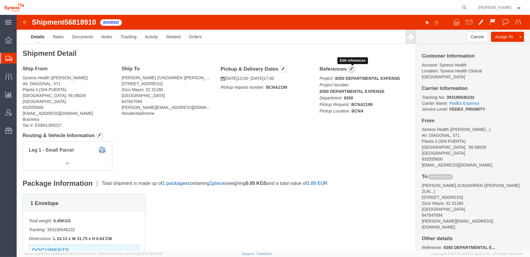
click span "button"
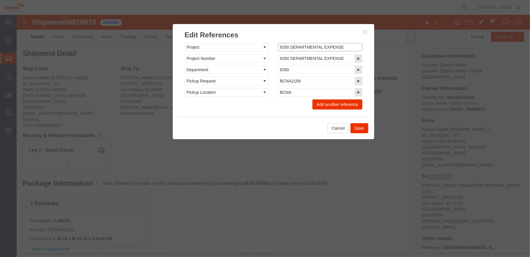
drag, startPoint x: 269, startPoint y: 31, endPoint x: 253, endPoint y: 30, distance: 17.0
click div "Select Account Type Activity ID Airline Appointment Number ASN Batch Request # …"
type input "3112 DEPARTMENTAL EXPENSE"
drag, startPoint x: 270, startPoint y: 43, endPoint x: 251, endPoint y: 43, distance: 19.0
click div "Select Account Type Activity ID Airline Appointment Number ASN Batch Request # …"
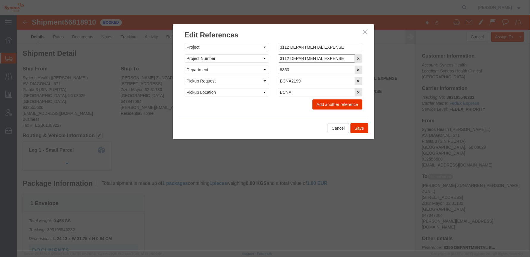
type input "3112 DEPARTMENTAL EXPENSE"
drag, startPoint x: 274, startPoint y: 55, endPoint x: 231, endPoint y: 49, distance: 43.4
click div "Select Account Type Activity ID Airline Appointment Number ASN Batch Request # …"
type input "3112"
click button "Save"
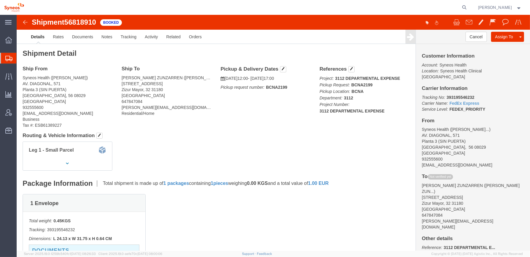
click div "Leg 1 - Small Parcel"
click img
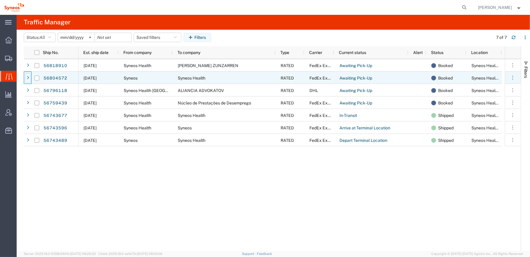
click at [27, 78] on icon at bounding box center [28, 78] width 2 height 4
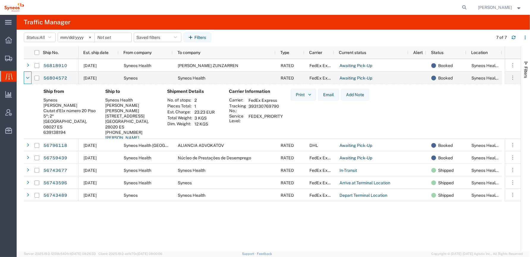
click at [244, 237] on div "[DATE] Syneos Health [PERSON_NAME] ZUNZARREN RATED FedEx Express Awaiting Pick-…" at bounding box center [291, 155] width 426 height 192
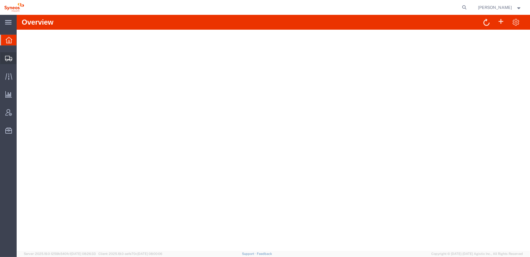
click at [8, 58] on icon at bounding box center [8, 58] width 7 height 5
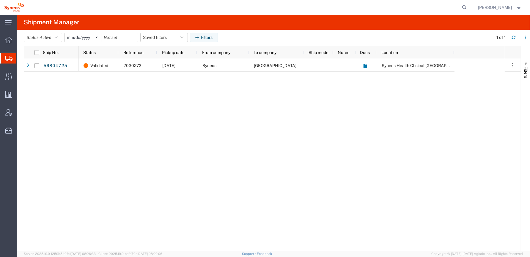
click at [157, 139] on div "Validated 7030272 [DATE] Syneos [GEOGRAPHIC_DATA] Syneos Health Clinical Spain" at bounding box center [291, 155] width 426 height 192
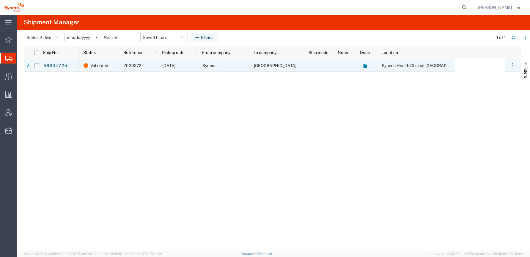
click at [28, 66] on icon at bounding box center [28, 66] width 2 height 4
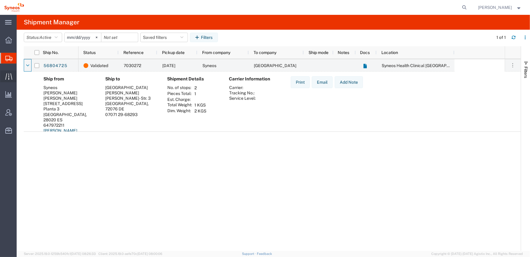
click at [11, 76] on icon at bounding box center [8, 76] width 7 height 7
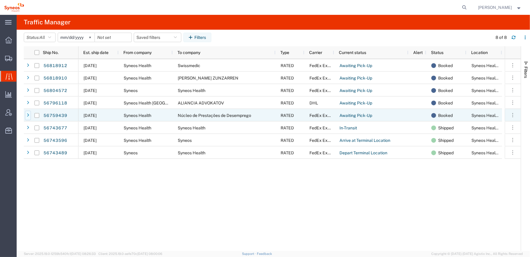
click at [27, 115] on icon at bounding box center [28, 115] width 2 height 4
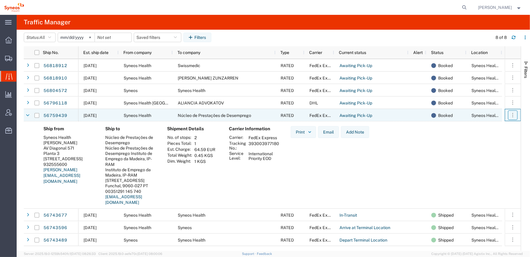
click at [514, 115] on icon "button" at bounding box center [513, 115] width 6 height 6
click at [380, 188] on div "Ship from Syneos Health Bianca SURIOL AV Diagonal 571 Planta 3 Barcelona, 56 28…" at bounding box center [277, 168] width 477 height 84
click at [357, 160] on div "Print Email Add Note" at bounding box center [330, 168] width 88 height 84
click at [510, 116] on icon "button" at bounding box center [513, 115] width 6 height 6
click at [407, 159] on div "Ship from Syneos Health Bianca SURIOL AV Diagonal 571 Planta 3 Barcelona, 56 28…" at bounding box center [277, 168] width 477 height 84
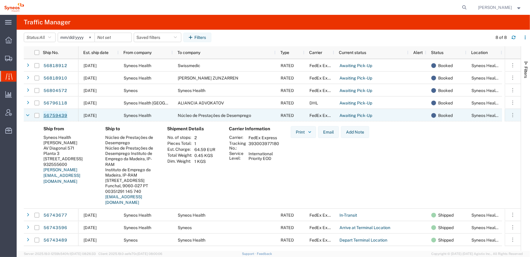
click at [54, 115] on link "56759439" at bounding box center [55, 116] width 24 height 10
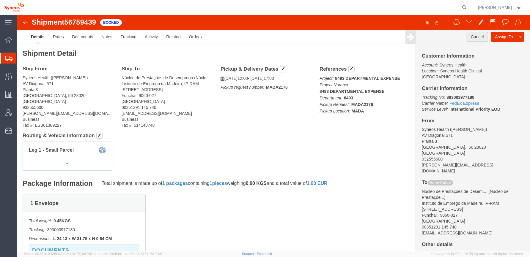
click button "Cancel"
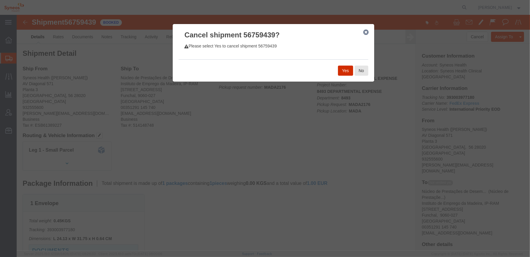
click button "Yes"
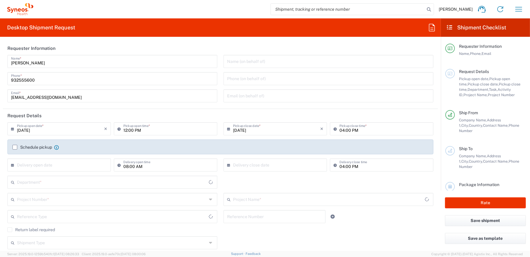
type input "[GEOGRAPHIC_DATA]"
type input "8350"
type input "[GEOGRAPHIC_DATA]"
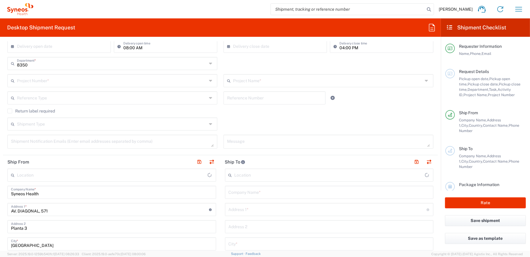
type input "Syneos Health Clinical [GEOGRAPHIC_DATA]"
